Goal: Information Seeking & Learning: Understand process/instructions

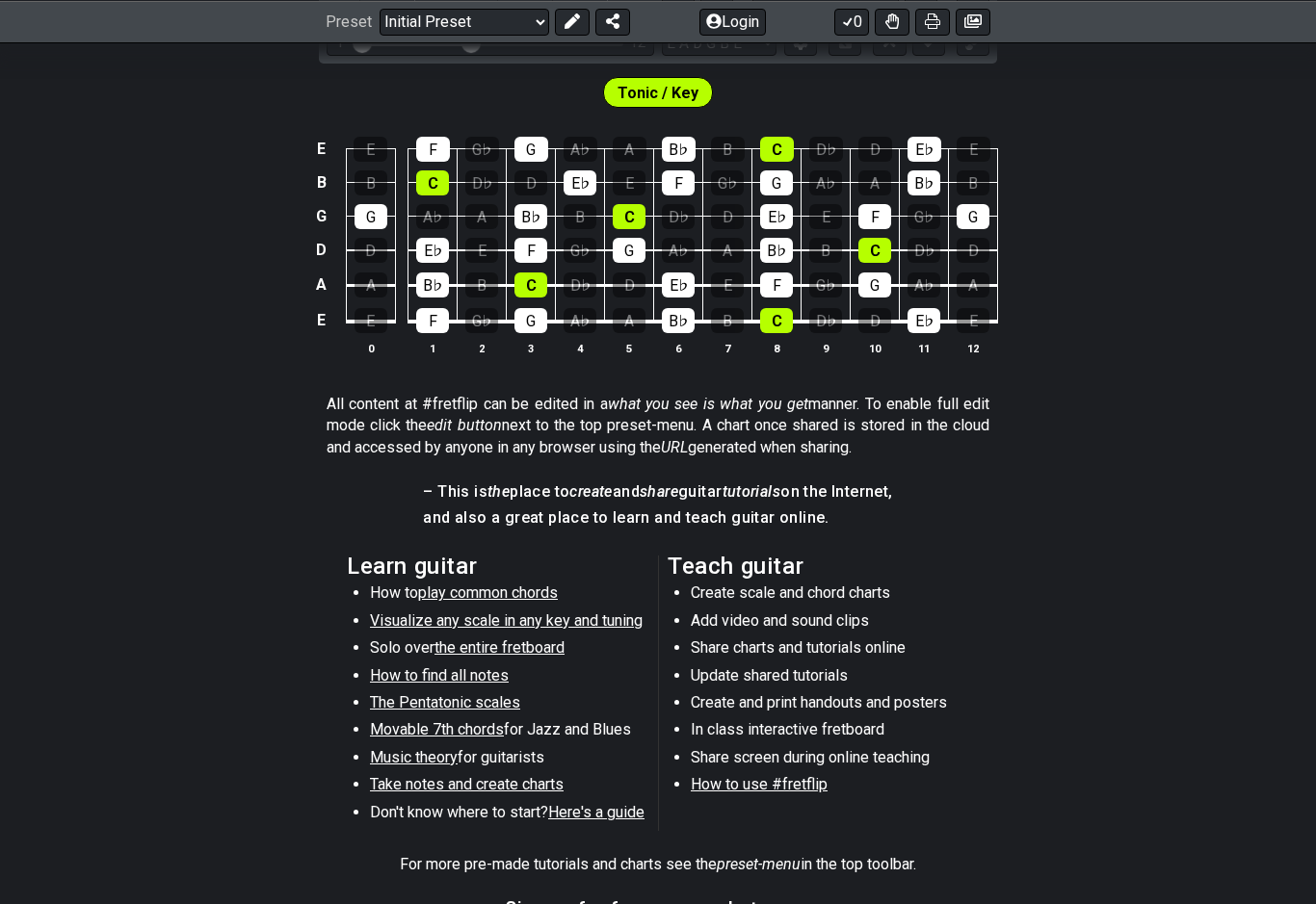
scroll to position [620, 0]
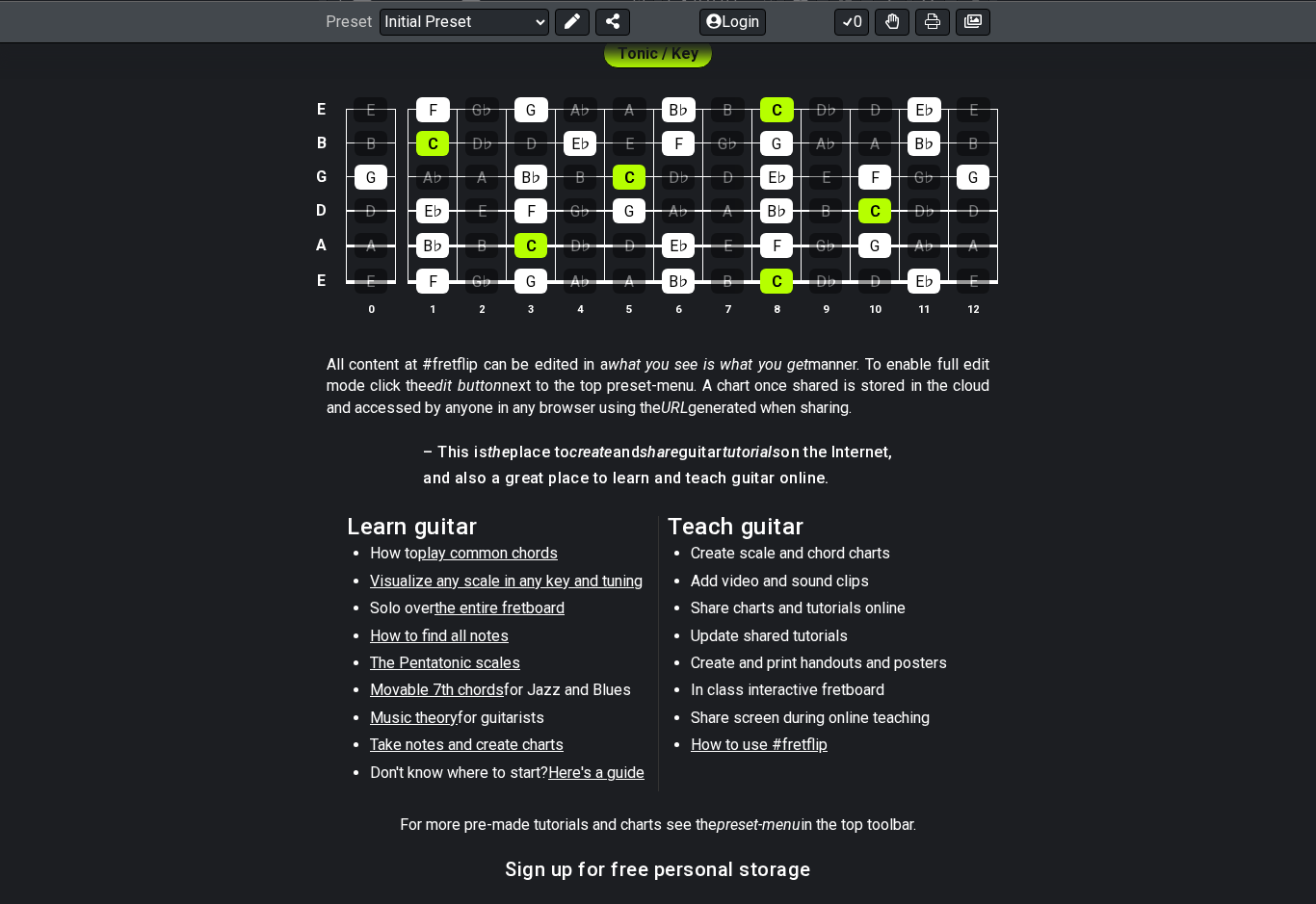
click at [1080, 717] on section "Learn guitar How to play common chords Visualize any scale in any key and tunin…" at bounding box center [658, 657] width 1316 height 298
click at [512, 546] on span "play common chords" at bounding box center [488, 552] width 140 height 18
select select "/common-guitar-chords"
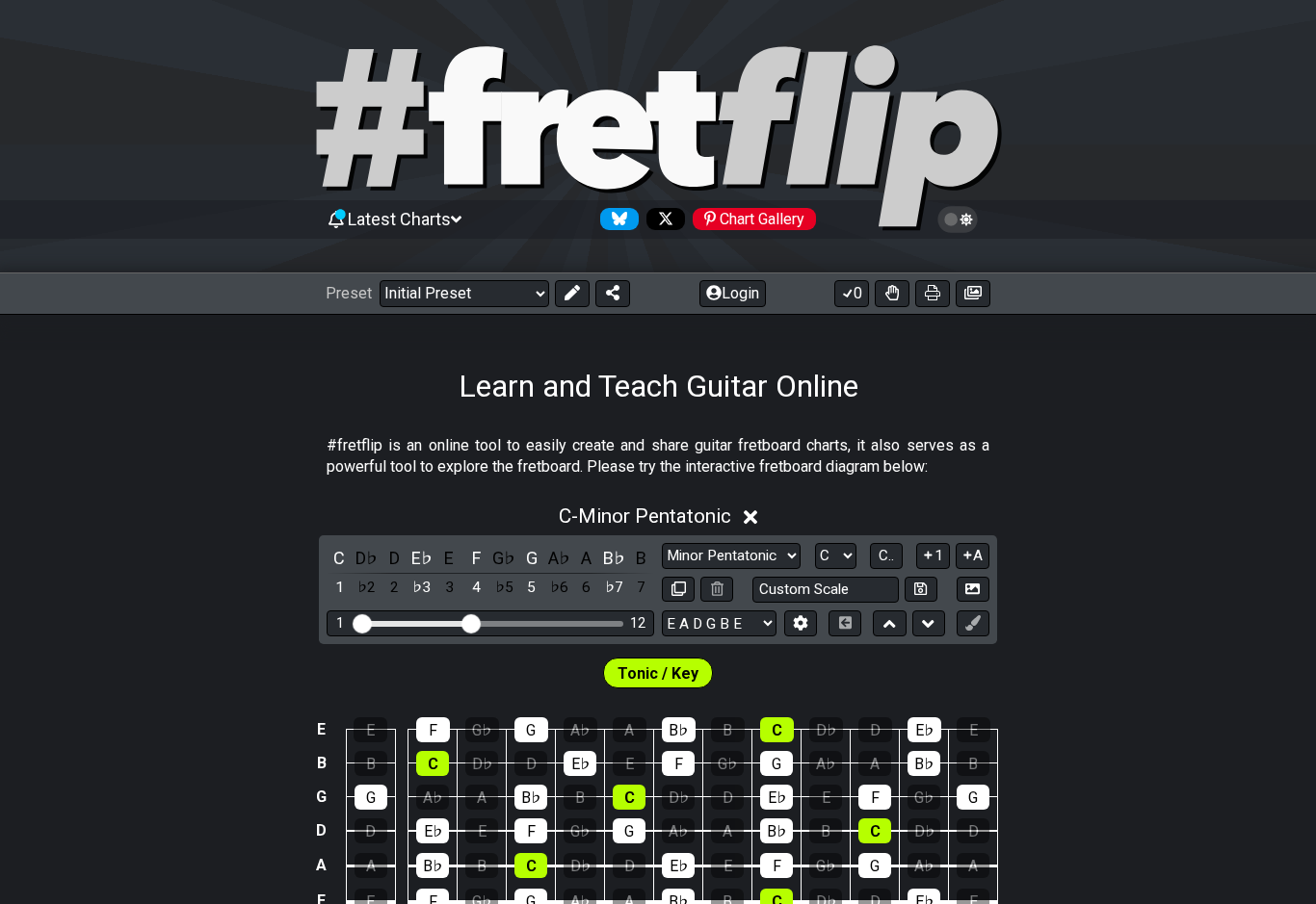
click at [1007, 470] on section "#fretflip is an online tool to easily create and share guitar fretboard charts,…" at bounding box center [658, 461] width 1316 height 67
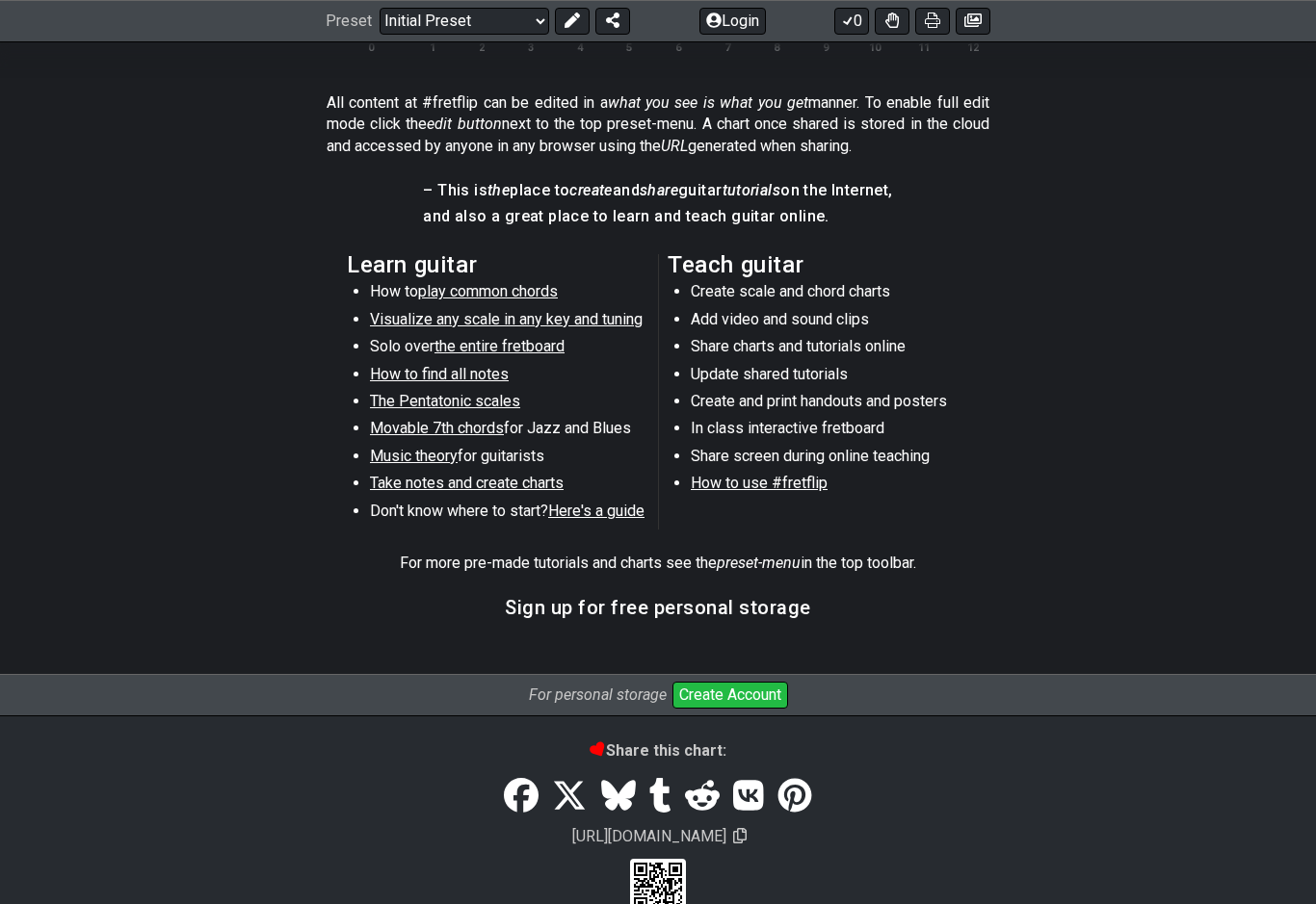
scroll to position [887, 0]
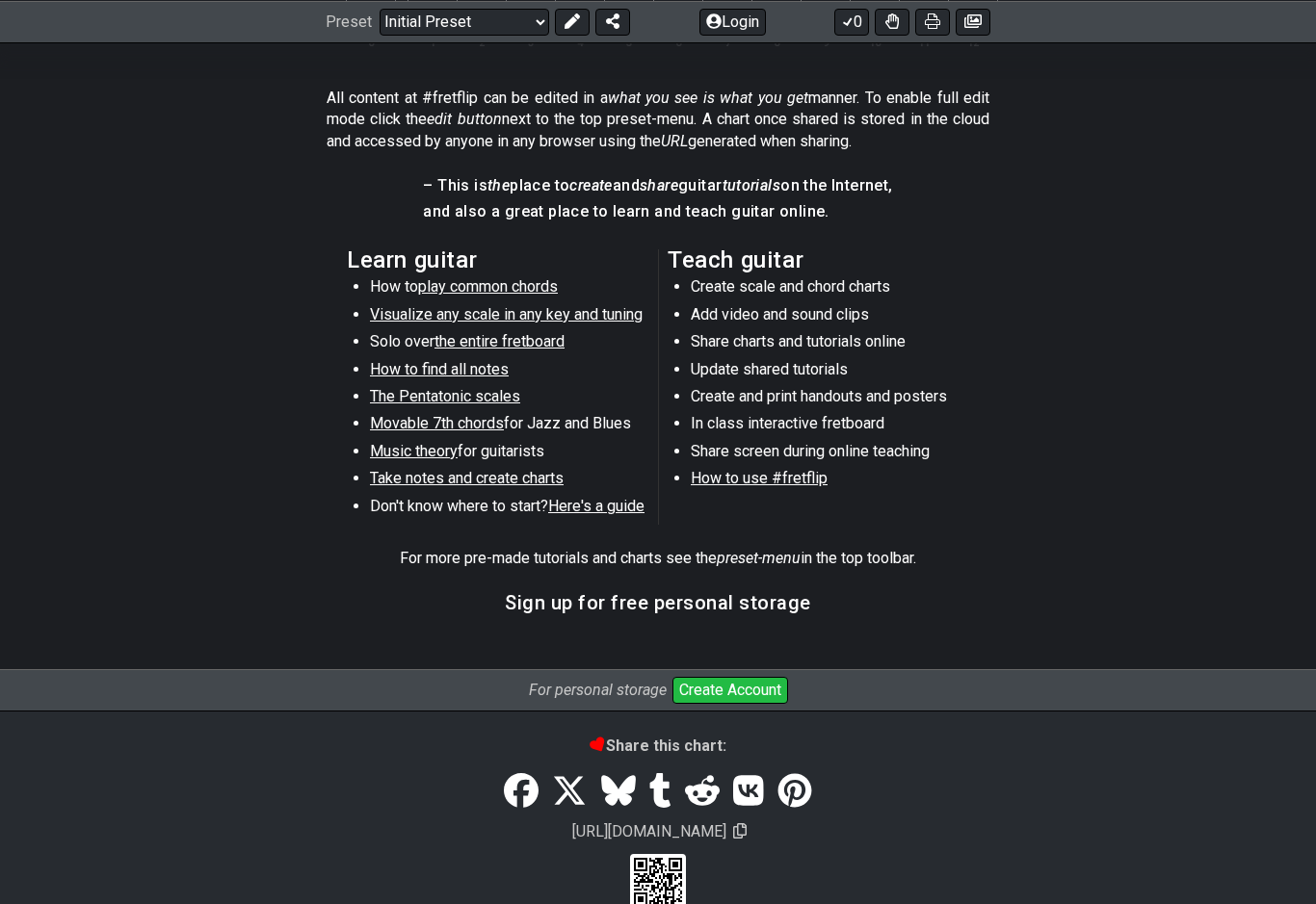
click at [519, 277] on span "play common chords" at bounding box center [488, 286] width 140 height 18
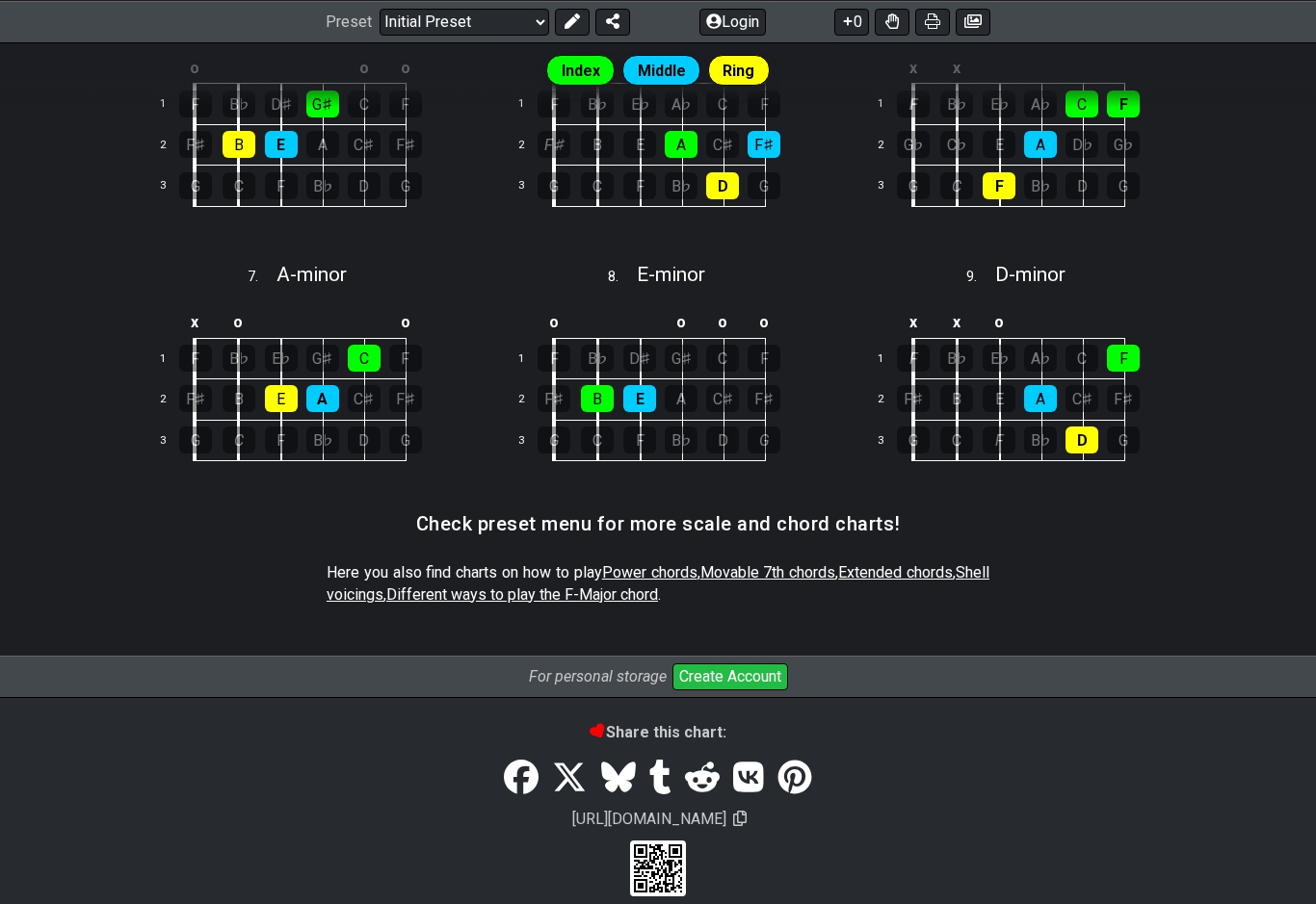
select select "/common-guitar-chords"
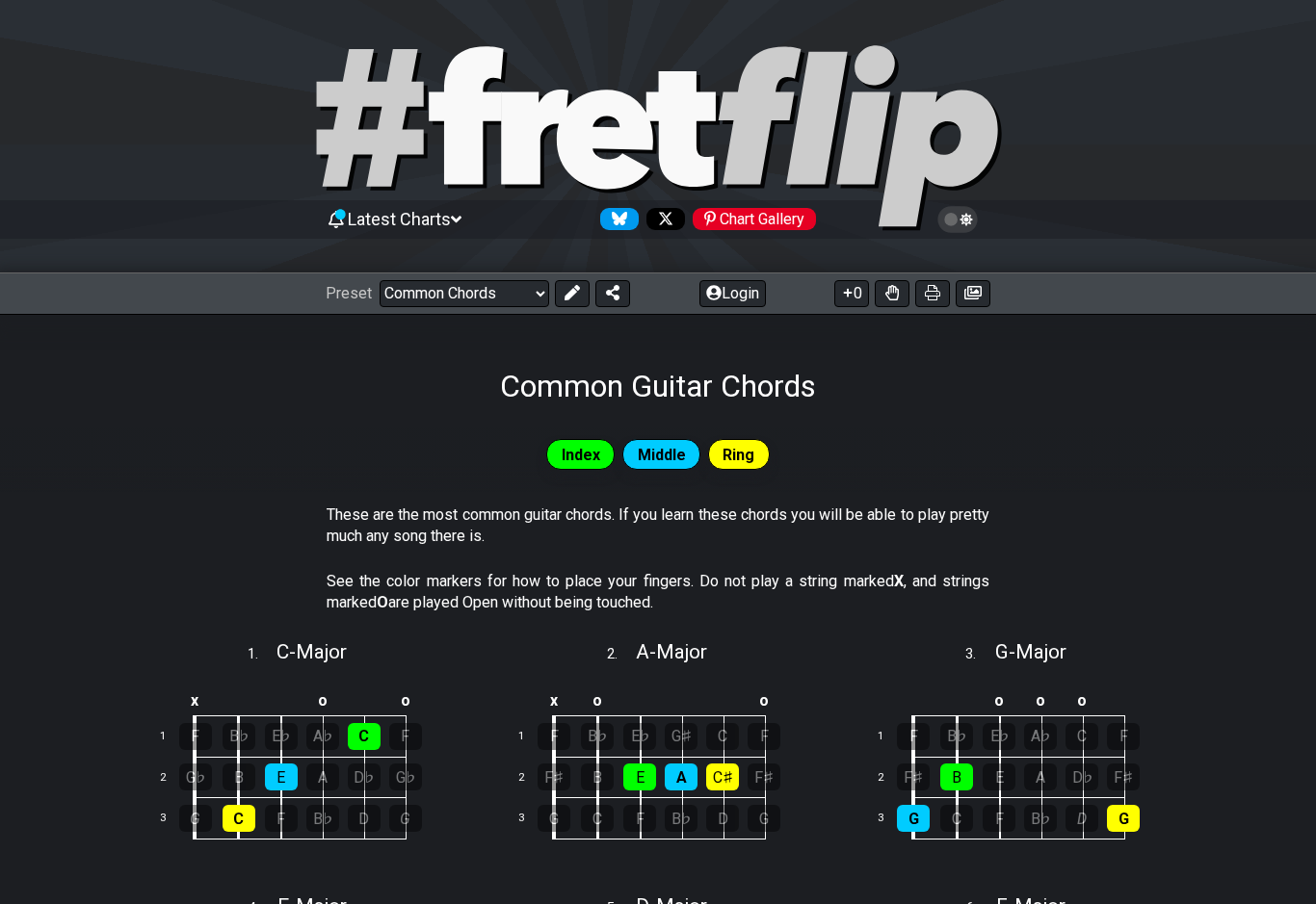
click at [355, 284] on span "Preset" at bounding box center [349, 293] width 46 height 18
click at [371, 286] on div "Preset Welcome to #fretflip! Initial Preset Custom Preset Minor Pentatonic Majo…" at bounding box center [477, 294] width 304 height 27
click at [353, 300] on span "Preset" at bounding box center [349, 293] width 46 height 18
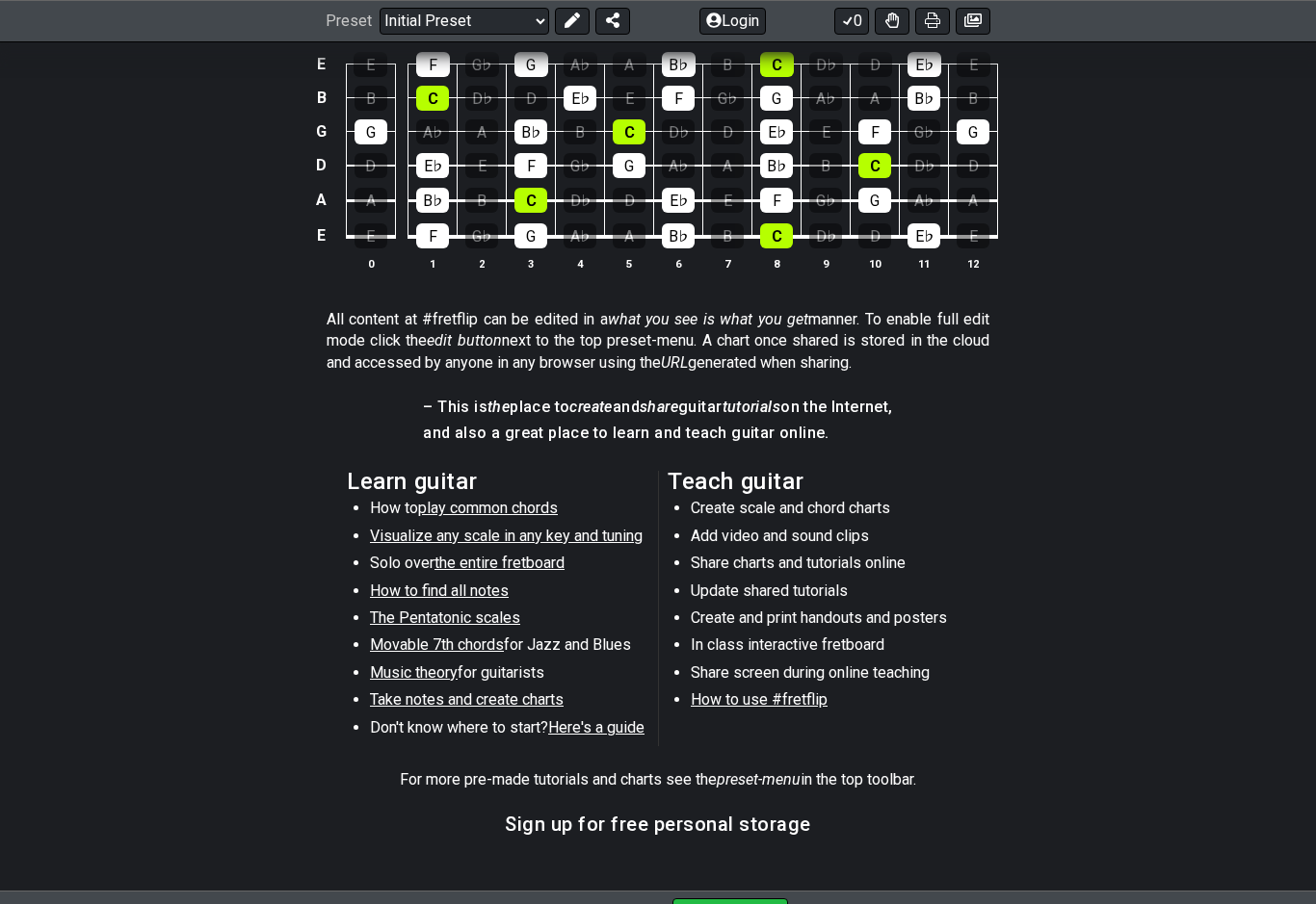
scroll to position [665, 0]
click at [801, 702] on span "How to use #fretflip" at bounding box center [759, 699] width 137 height 18
select select "B"
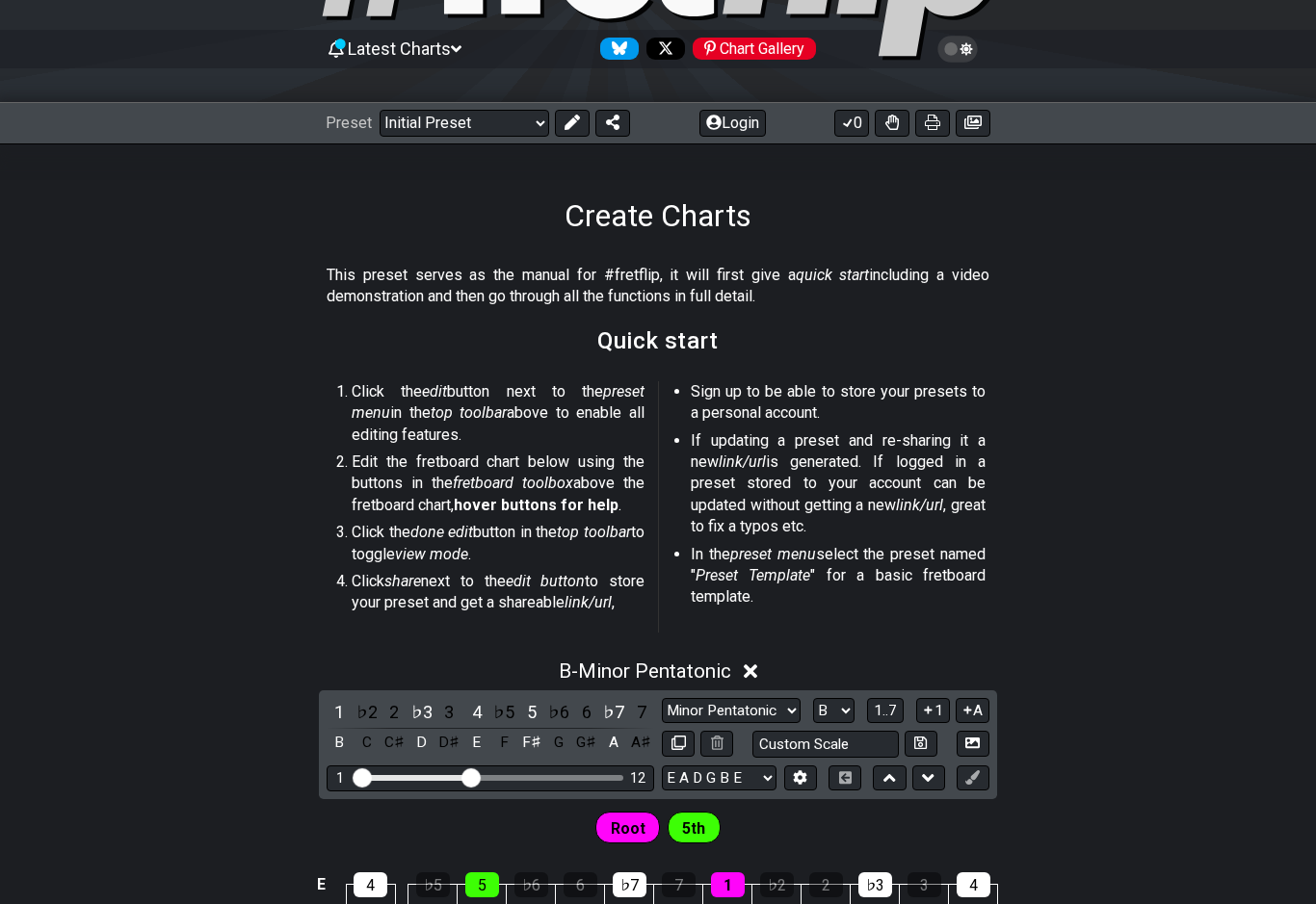
scroll to position [221, 0]
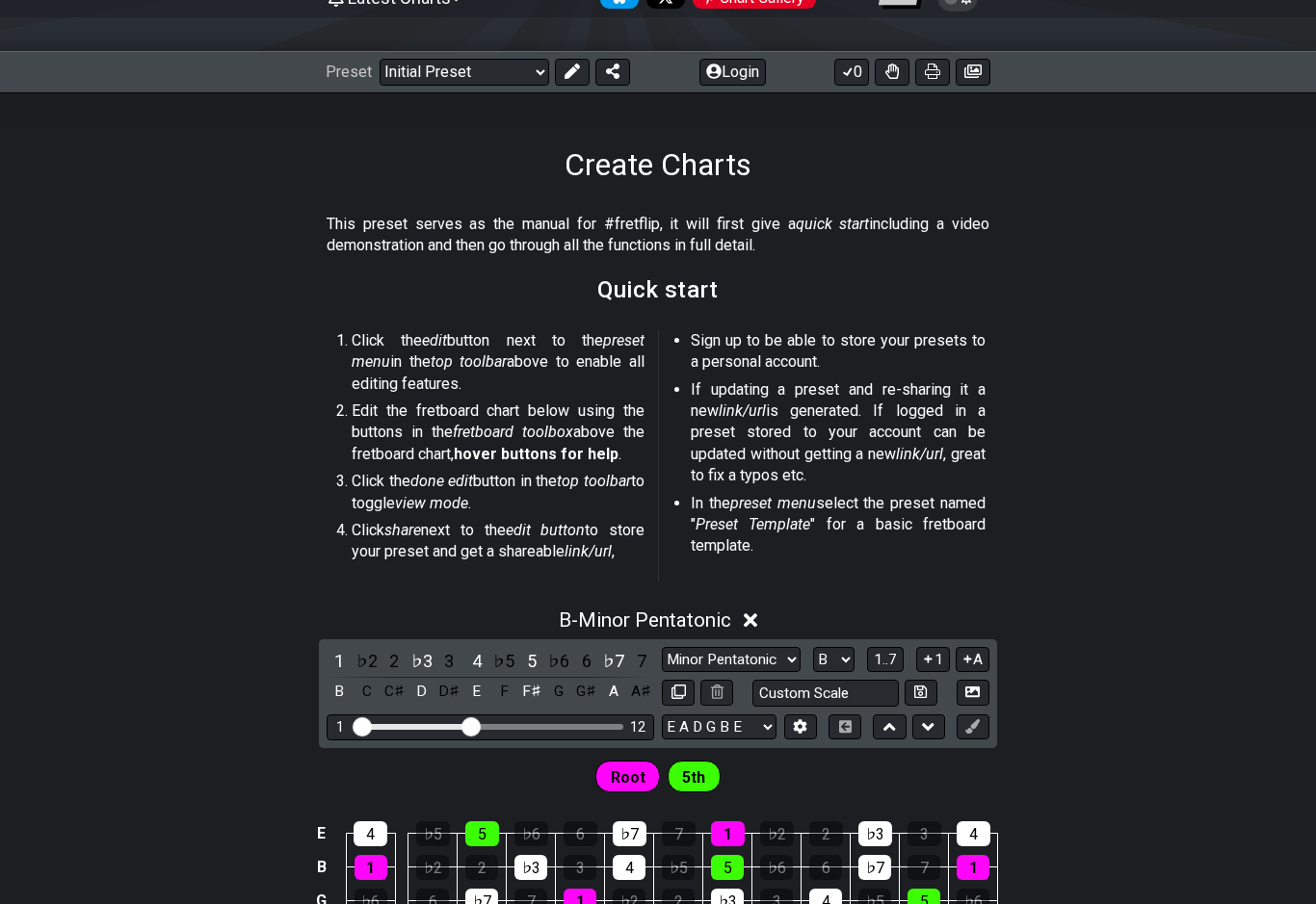
click at [1007, 628] on div "B - Minor Pentatonic" at bounding box center [658, 614] width 1316 height 36
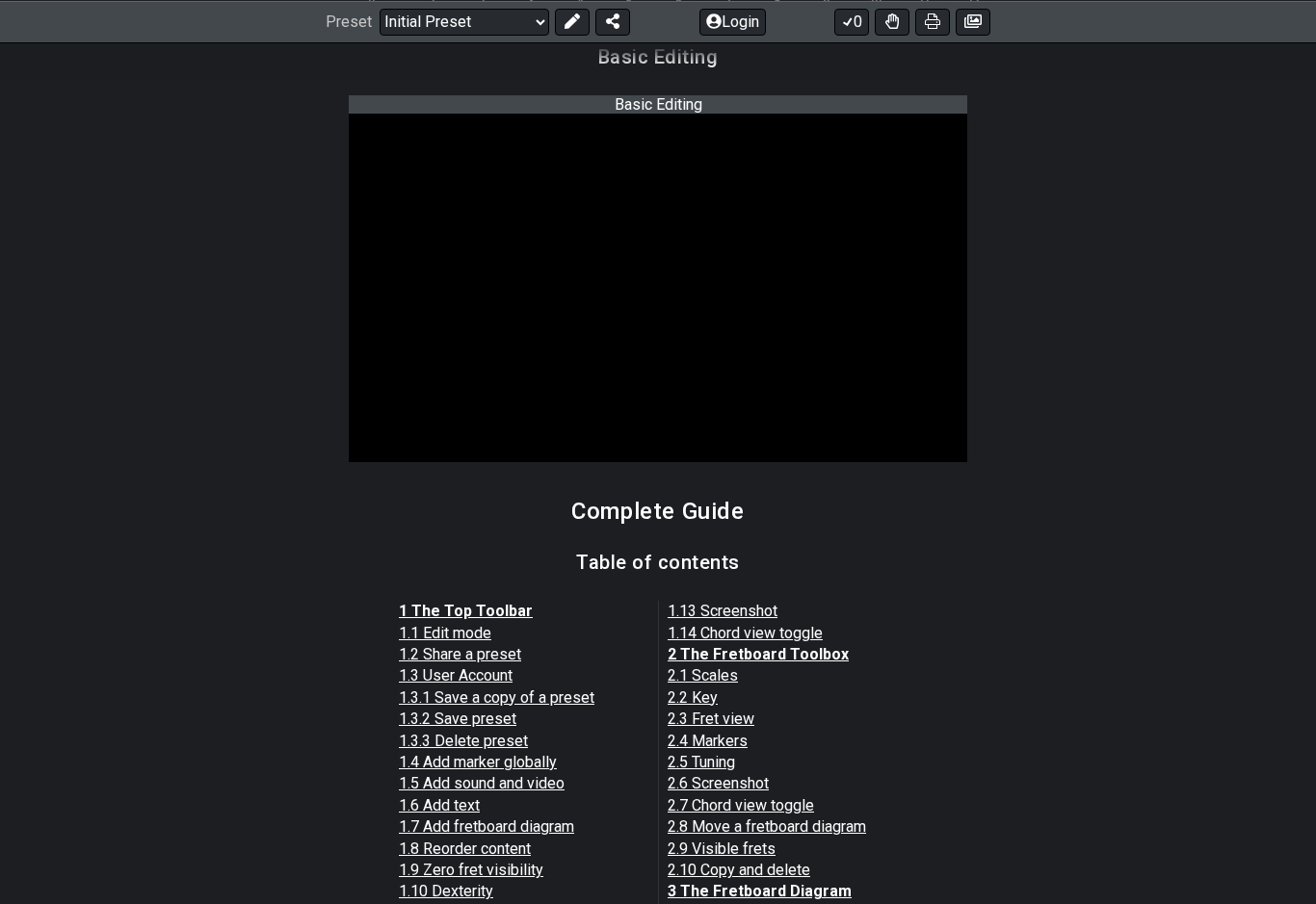
scroll to position [1176, 0]
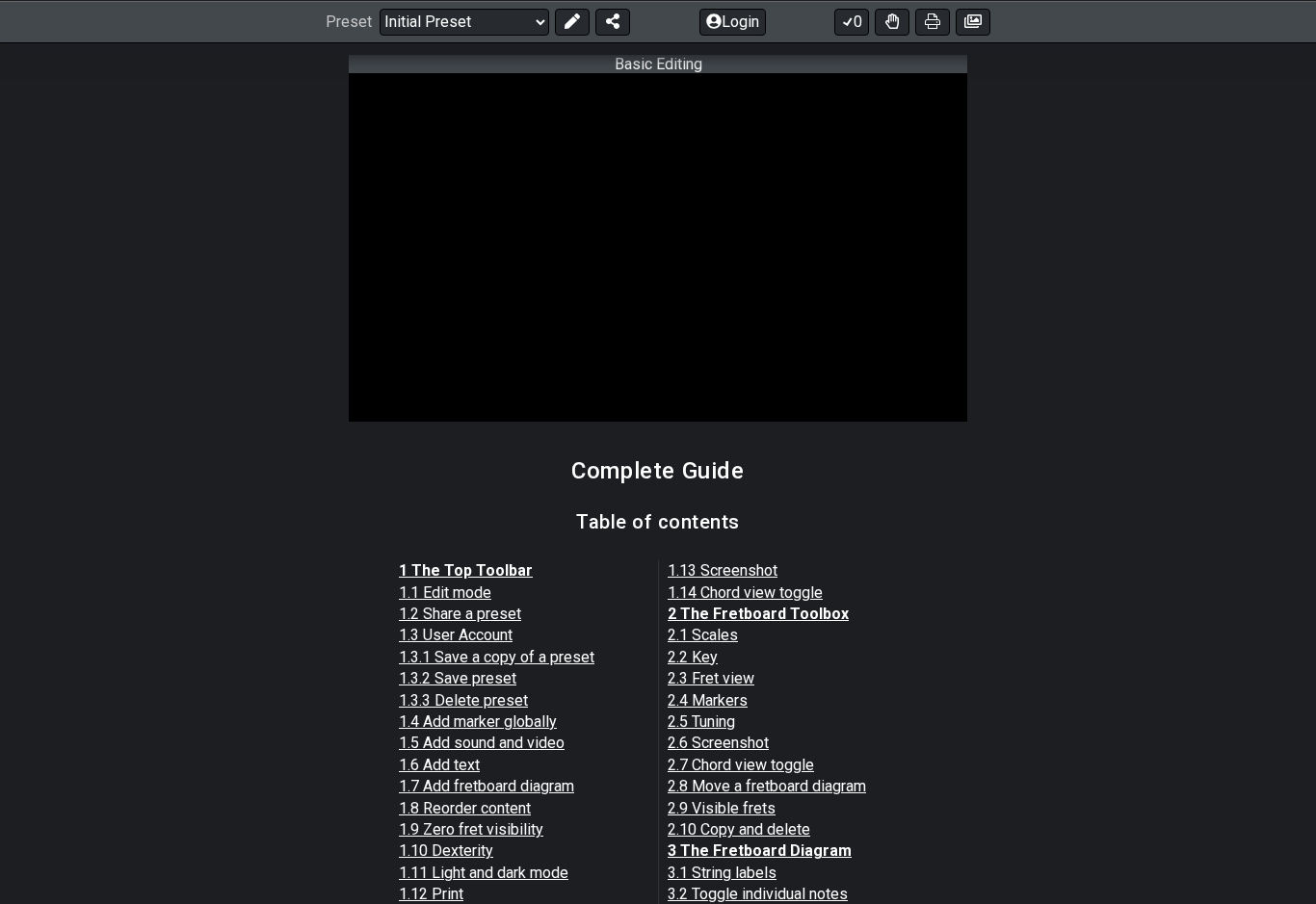
click at [819, 841] on link "3 The Fretboard Diagram" at bounding box center [759, 850] width 184 height 18
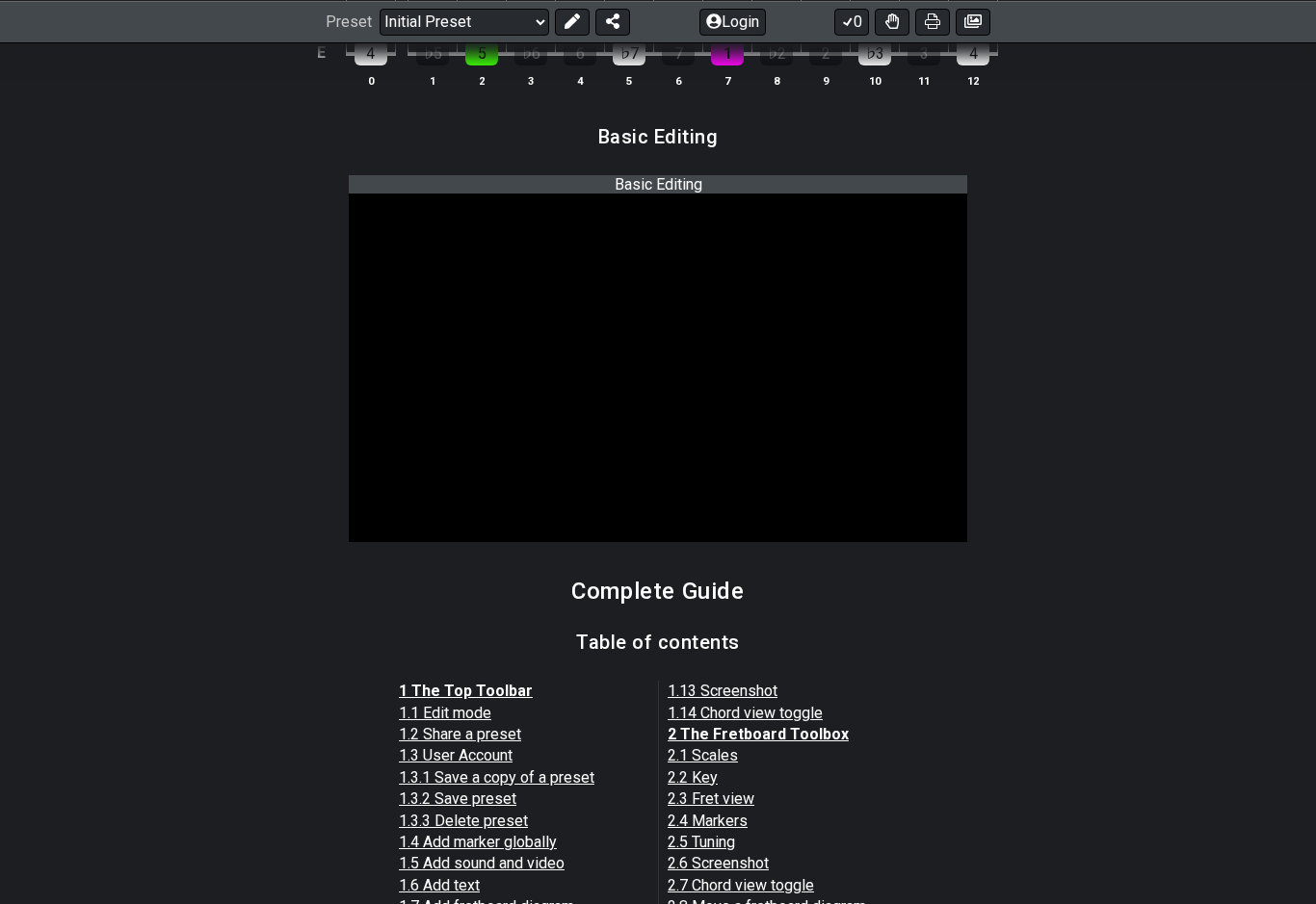
scroll to position [1079, 0]
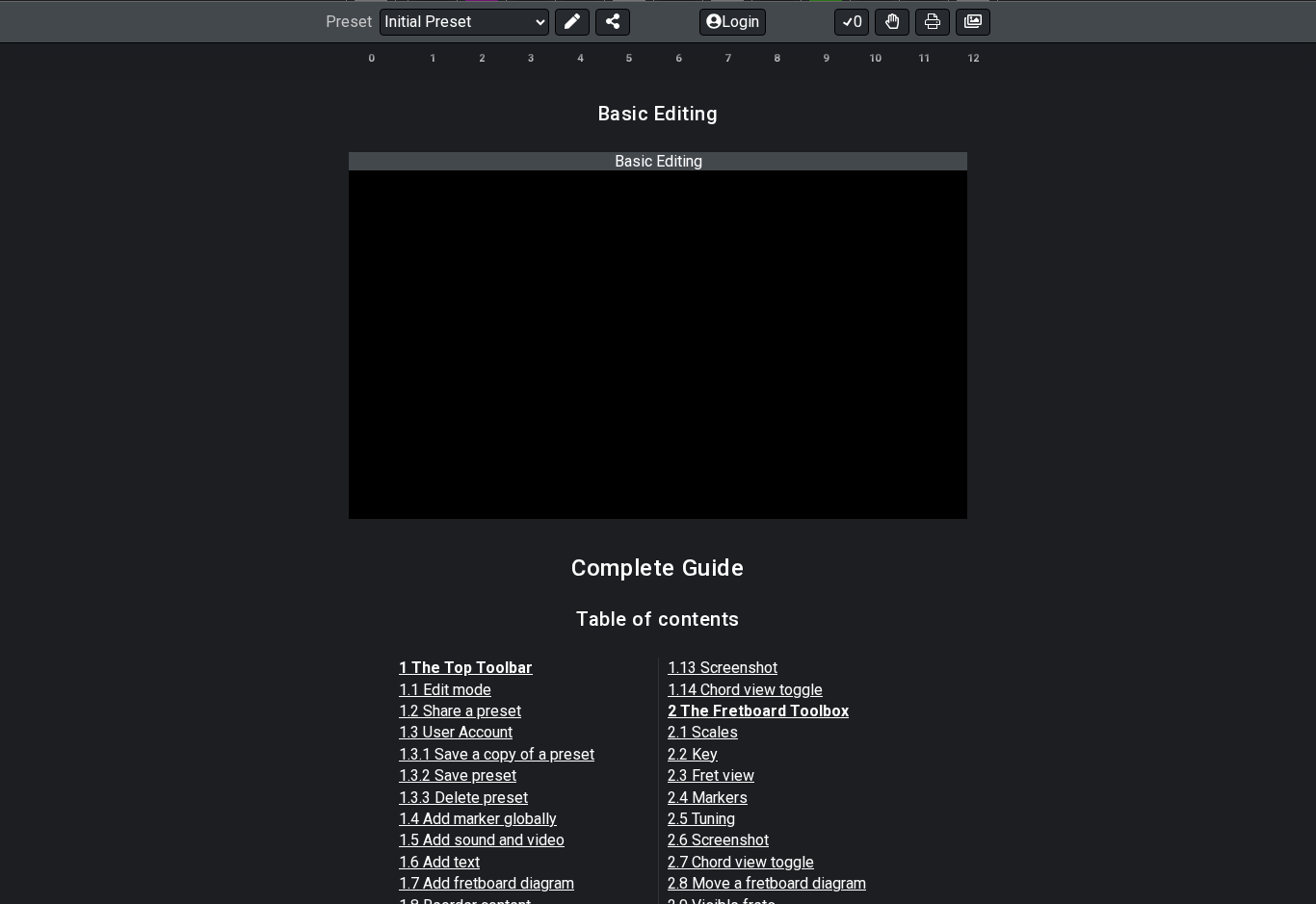
click at [504, 661] on link "1 The Top Toolbar" at bounding box center [466, 667] width 134 height 18
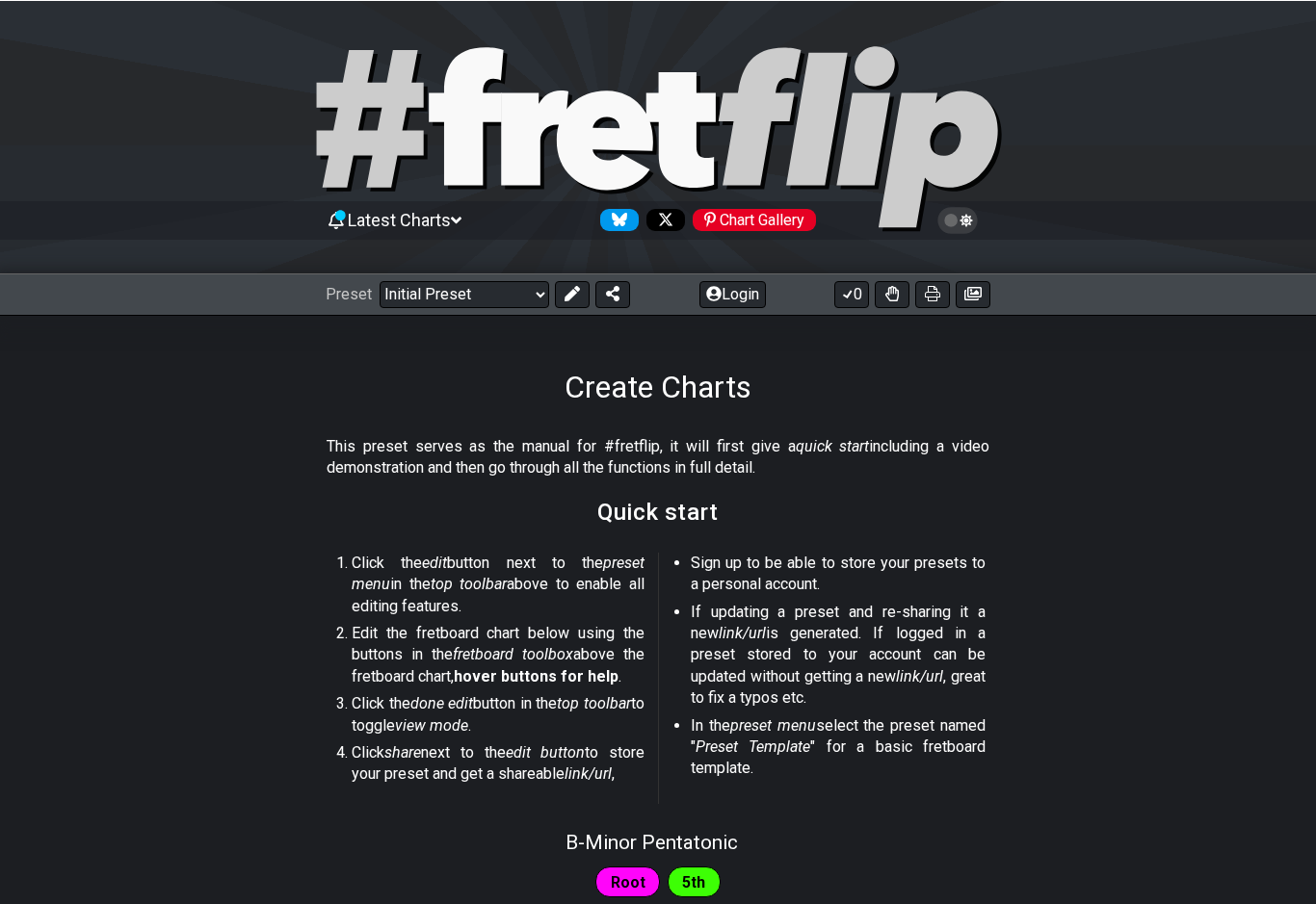
scroll to position [1115, 0]
